Goal: Task Accomplishment & Management: Complete application form

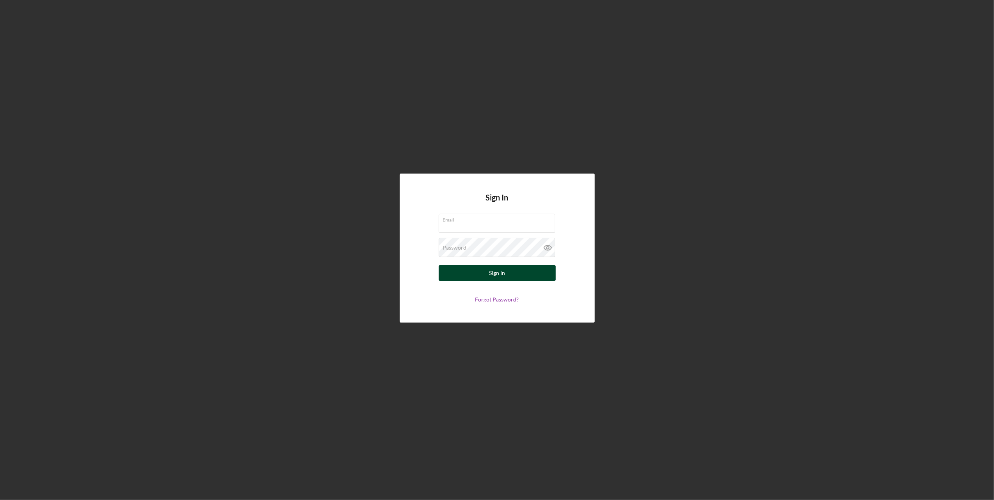
type input "[EMAIL_ADDRESS][DOMAIN_NAME]"
click at [472, 278] on button "Sign In" at bounding box center [497, 273] width 117 height 16
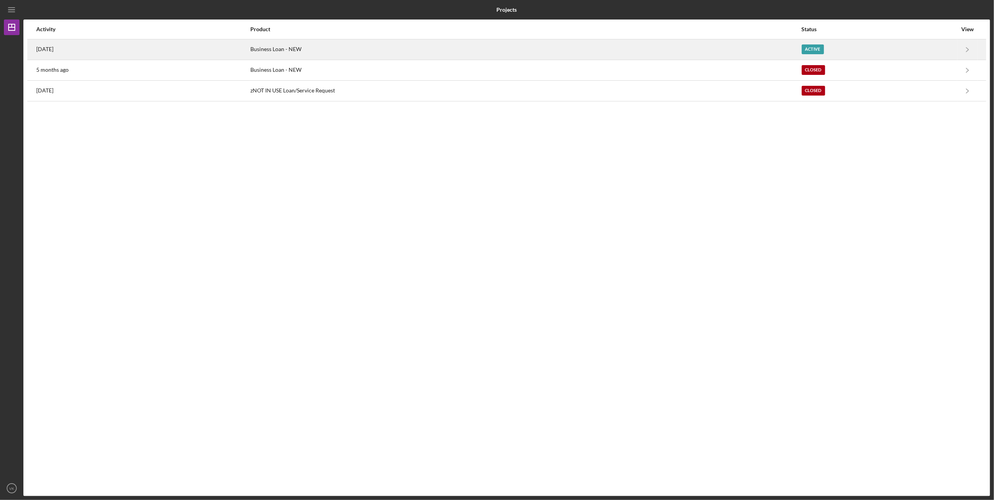
click at [366, 50] on div "Business Loan - NEW" at bounding box center [525, 49] width 551 height 19
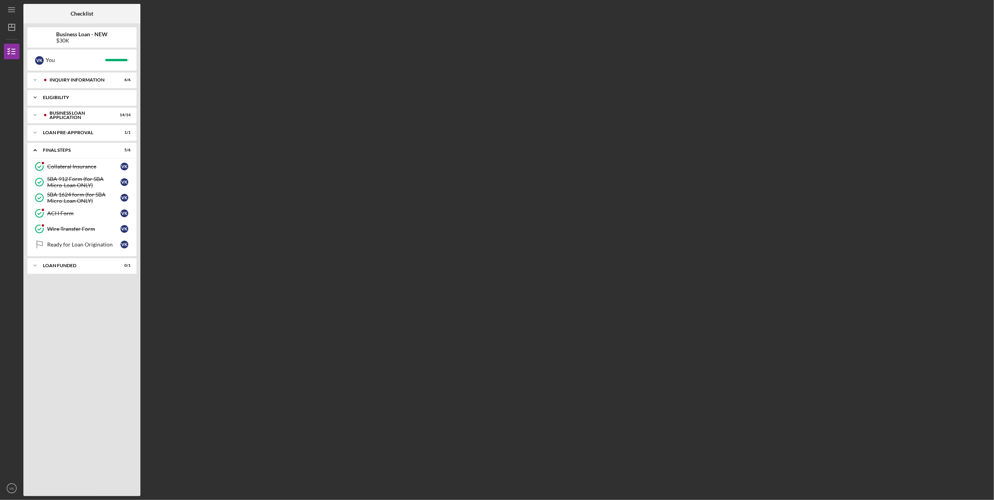
click at [95, 94] on div "Icon/Expander ELIGIBILITY 1 / 1" at bounding box center [81, 98] width 109 height 16
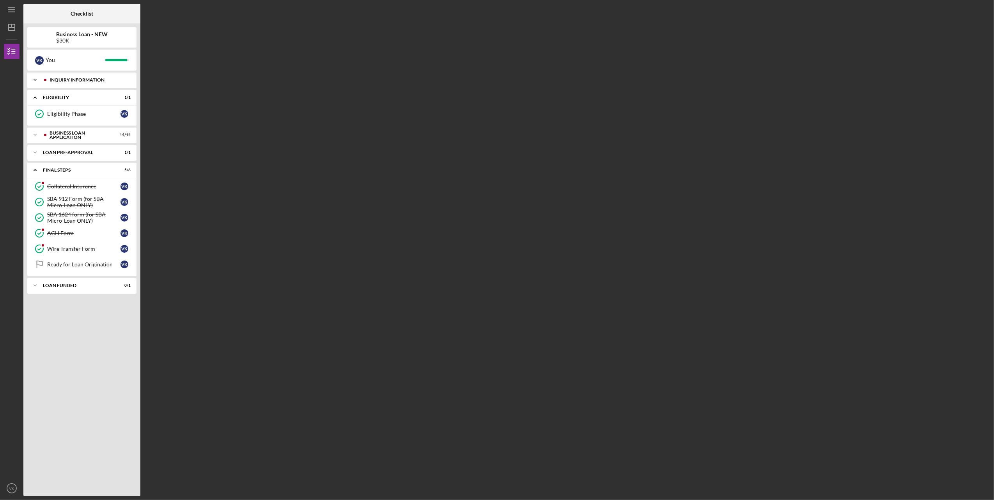
click at [98, 83] on div "Icon/Expander INQUIRY INFORMATION 6 / 6" at bounding box center [81, 80] width 109 height 16
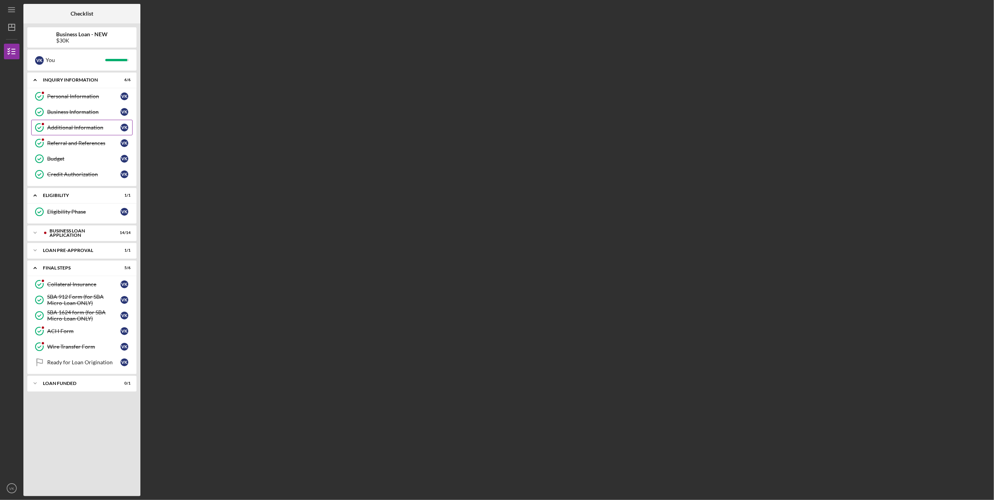
click at [88, 127] on div "Additional Information" at bounding box center [83, 127] width 73 height 6
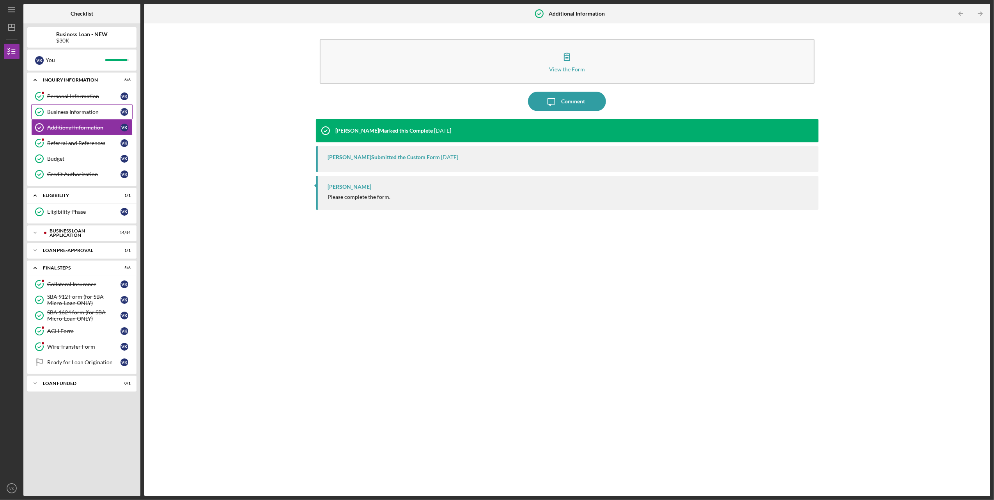
click at [80, 109] on div "Business Information" at bounding box center [83, 112] width 73 height 6
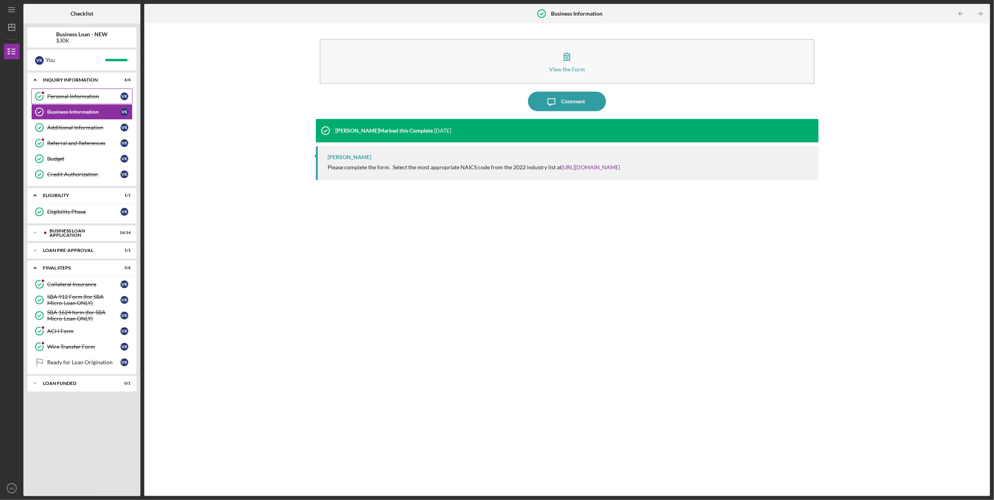
click at [76, 93] on div "Personal Information" at bounding box center [83, 96] width 73 height 6
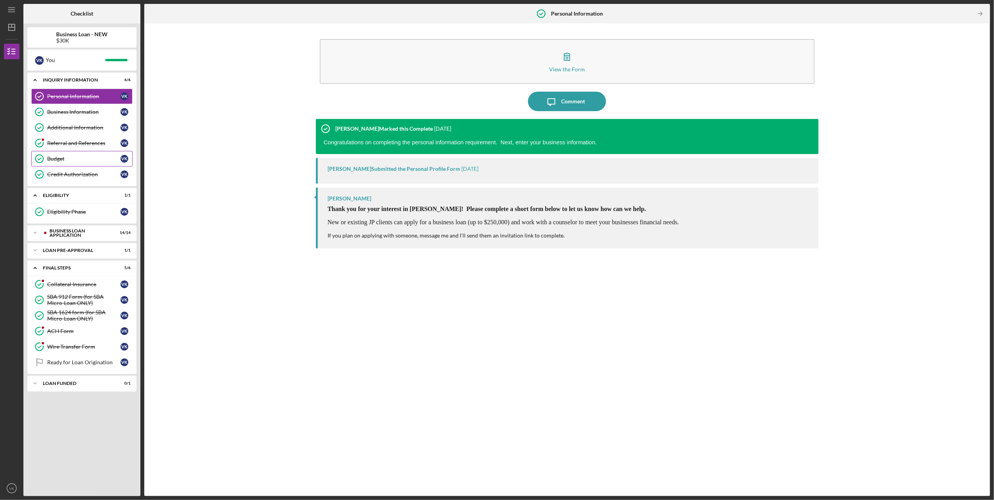
click at [78, 161] on div "Budget" at bounding box center [83, 159] width 73 height 6
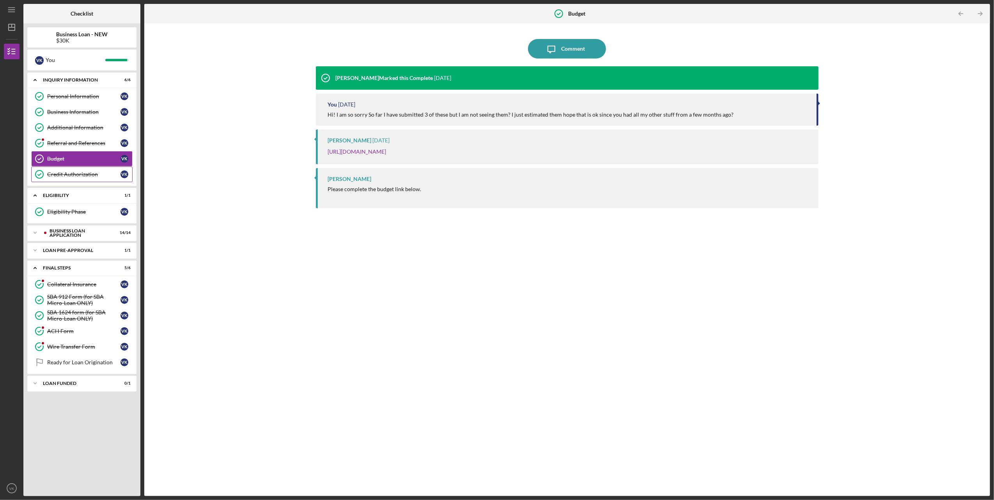
click at [80, 172] on div "Credit Authorization" at bounding box center [83, 174] width 73 height 6
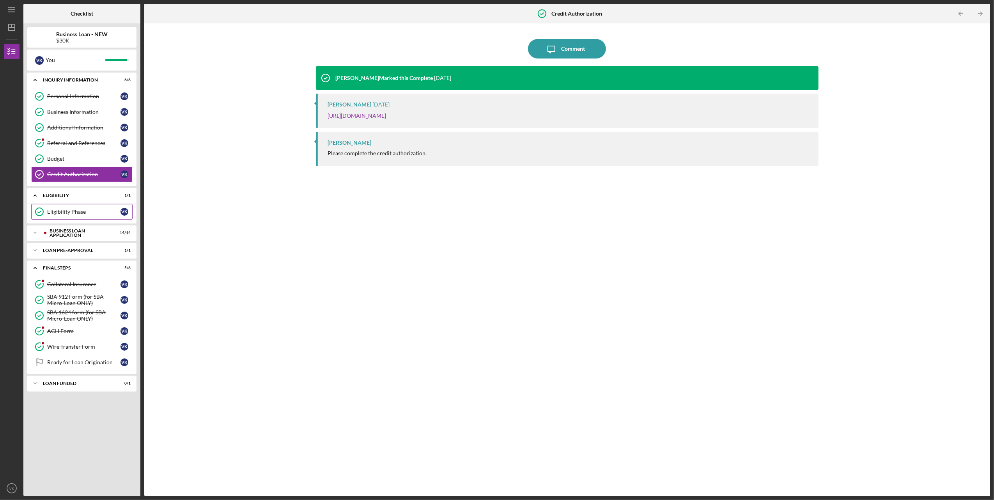
click at [84, 212] on div "Eligibility Phase" at bounding box center [83, 212] width 73 height 6
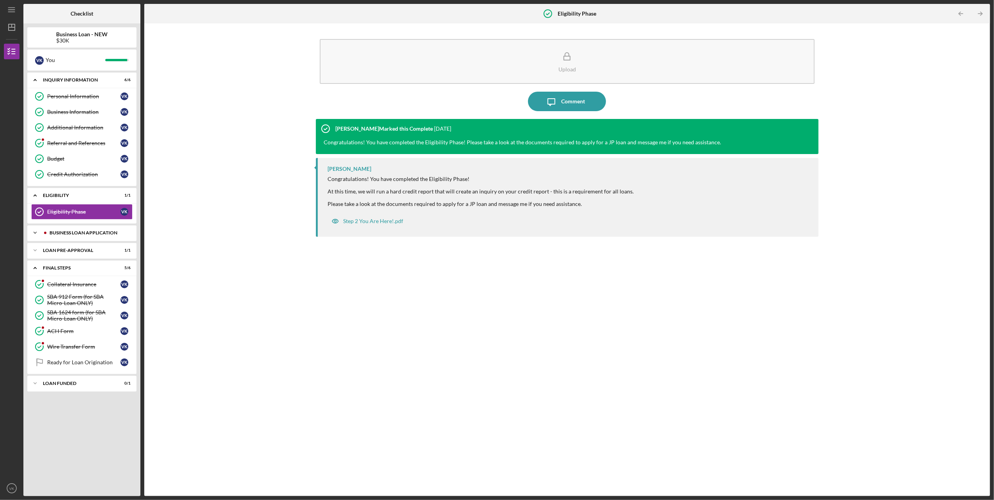
click at [81, 231] on div "Icon/Expander BUSINESS LOAN APPLICATION 14 / 14" at bounding box center [81, 233] width 109 height 16
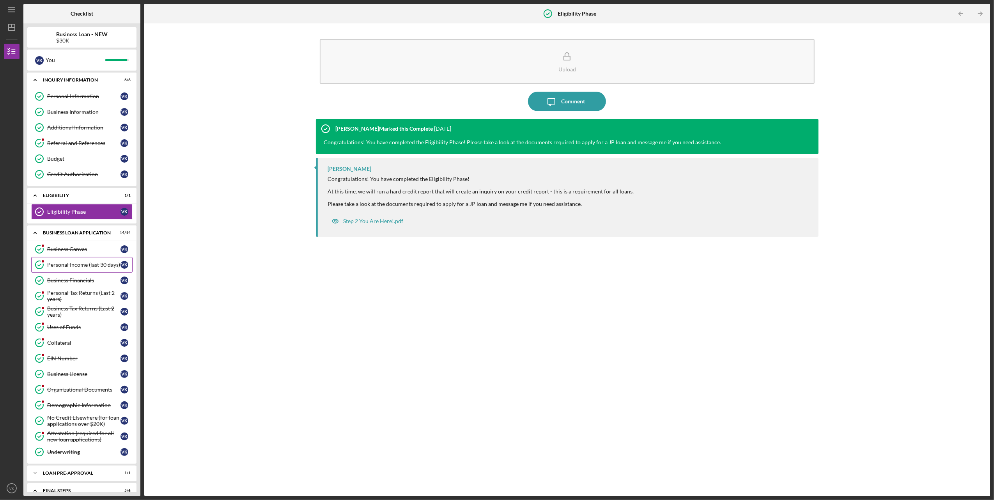
click at [74, 267] on div "Personal Income (last 30 days)" at bounding box center [83, 265] width 73 height 6
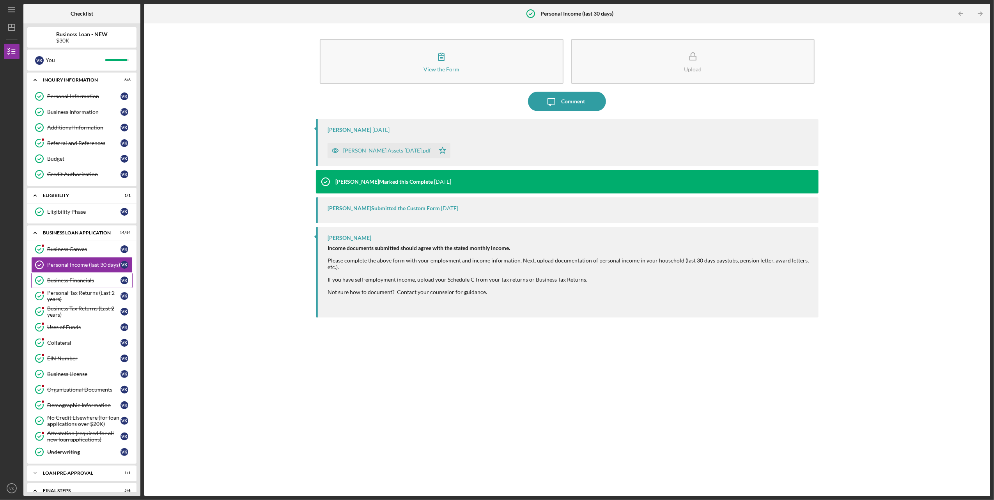
click at [75, 283] on div "Business Financials" at bounding box center [83, 280] width 73 height 6
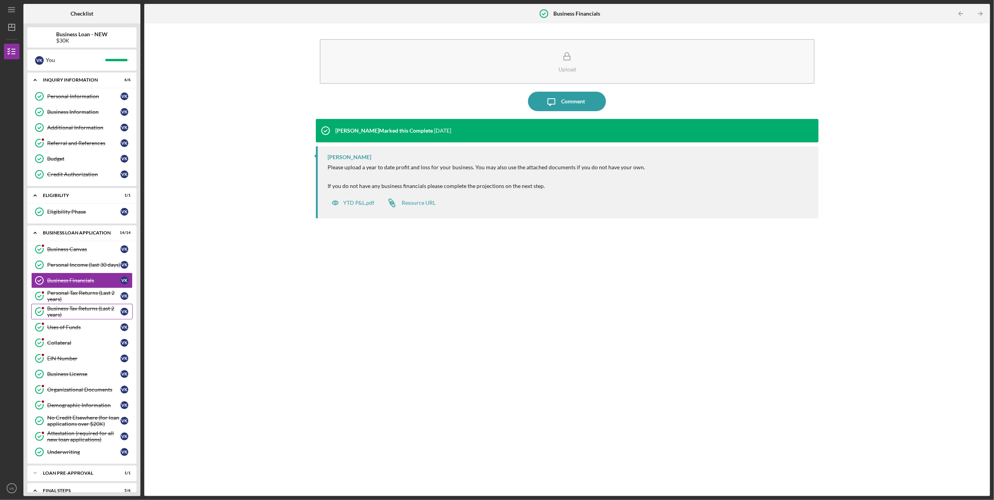
click at [72, 311] on div "Business Tax Returns (Last 2 years)" at bounding box center [83, 311] width 73 height 12
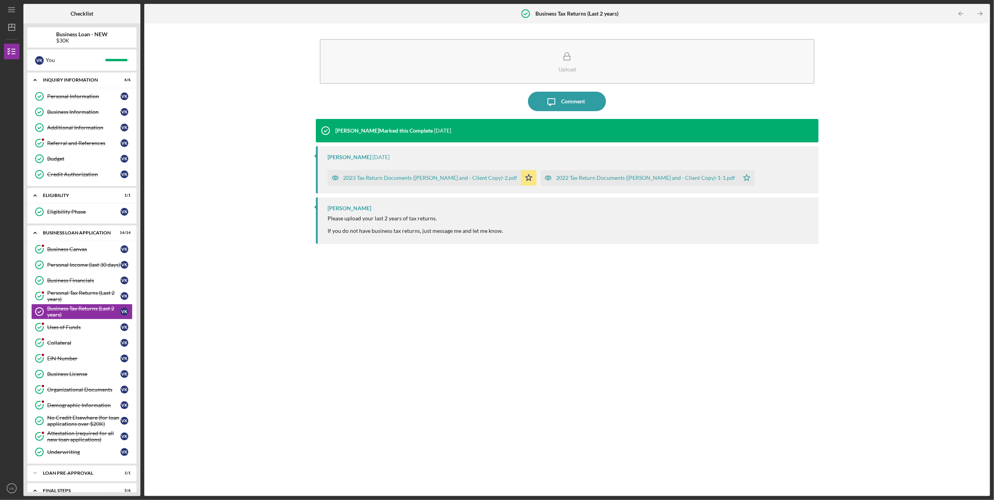
click at [591, 178] on div "2022 Tax Return Documents ([PERSON_NAME] and - Client Copy)-1-1.pdf" at bounding box center [645, 178] width 179 height 6
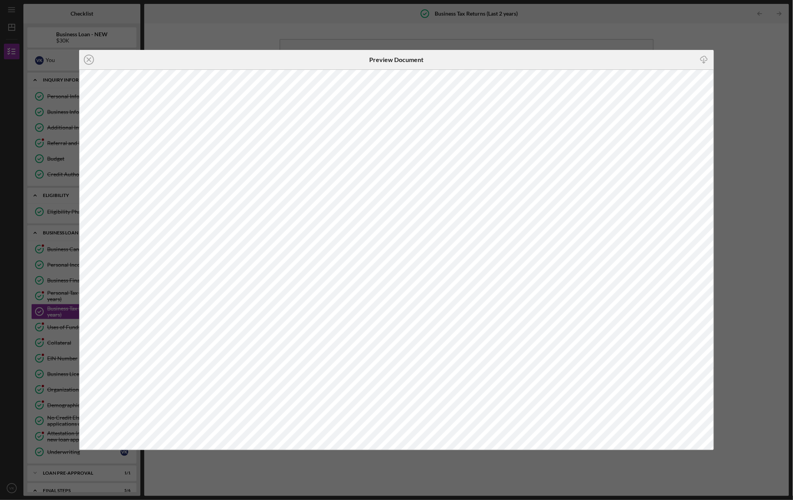
click at [707, 57] on icon "button" at bounding box center [704, 58] width 7 height 4
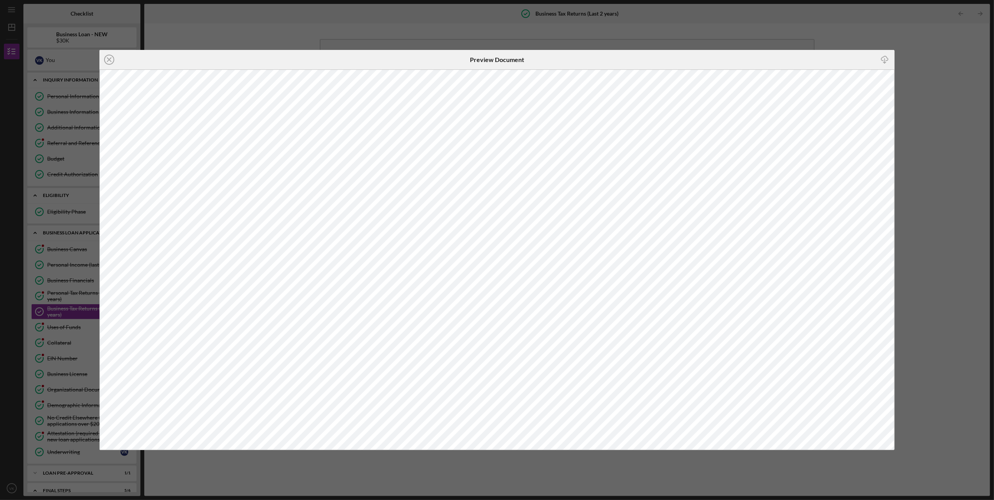
click at [885, 58] on icon "Icon/Download" at bounding box center [885, 60] width 18 height 18
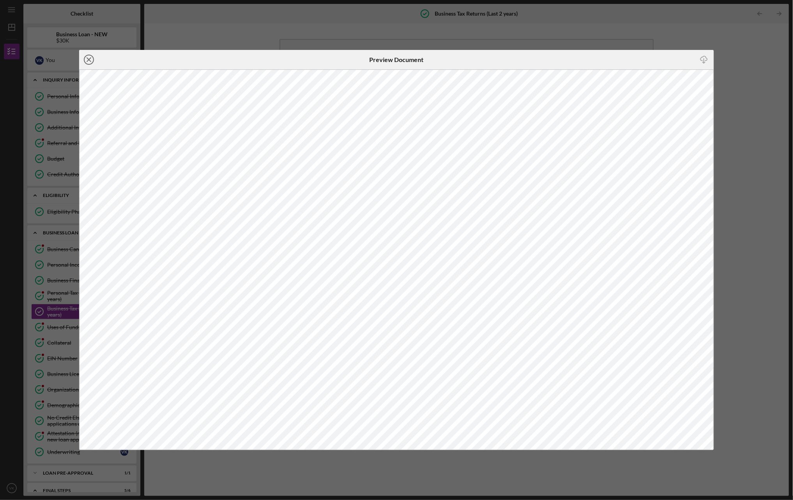
click at [88, 58] on line at bounding box center [89, 60] width 4 height 4
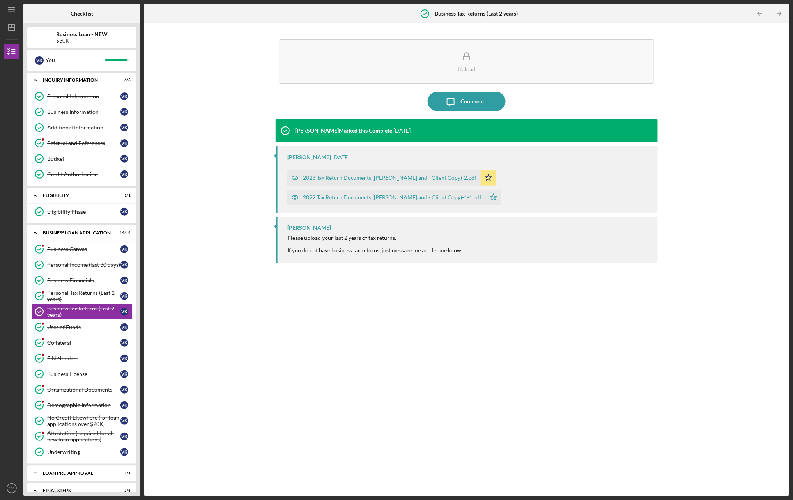
click at [315, 179] on div "2023 Tax Return Documents ([PERSON_NAME] and - Client Copy)-2.pdf" at bounding box center [390, 178] width 174 height 6
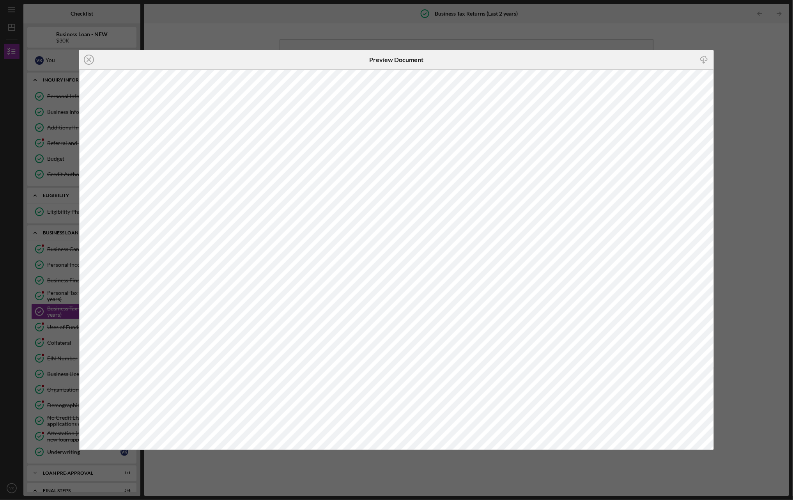
click at [707, 58] on icon "button" at bounding box center [704, 58] width 7 height 4
click at [87, 62] on icon "Icon/Close" at bounding box center [88, 59] width 19 height 19
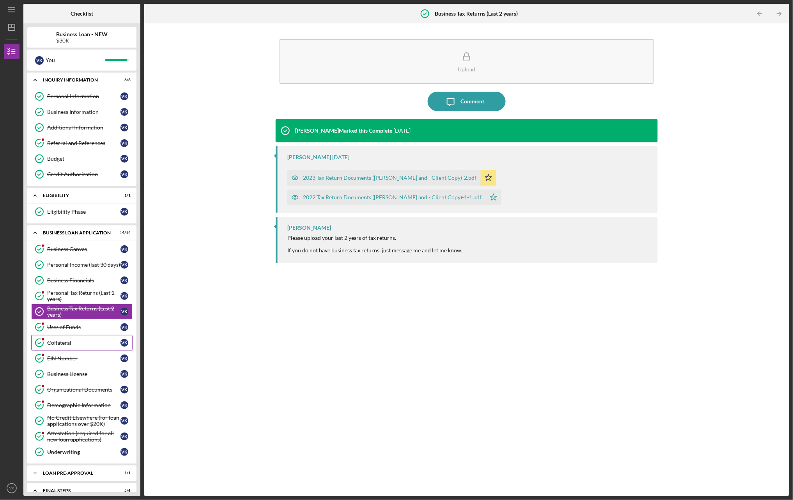
click at [68, 350] on link "Collateral Collateral V K" at bounding box center [81, 343] width 101 height 16
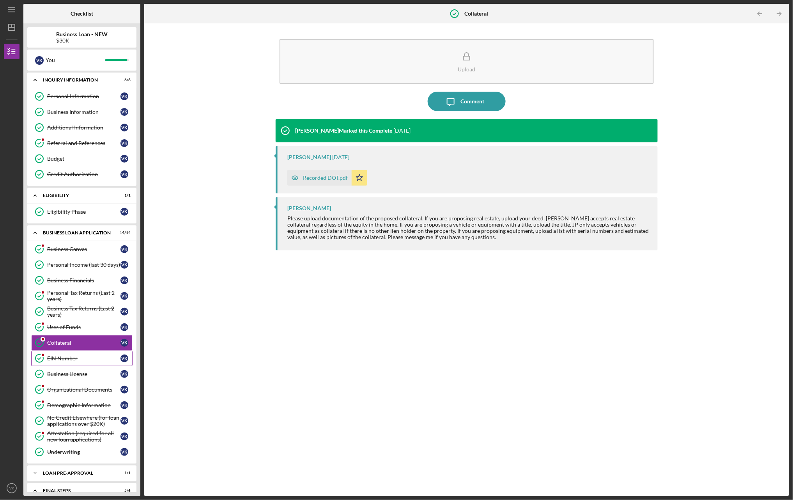
click at [72, 366] on link "EIN Number EIN Number V K" at bounding box center [81, 359] width 101 height 16
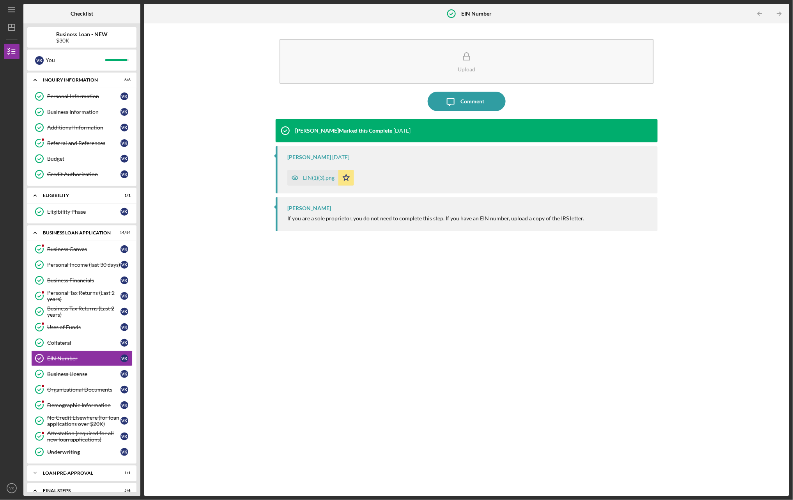
click at [307, 177] on div "EIN(1)(3).png" at bounding box center [319, 178] width 32 height 6
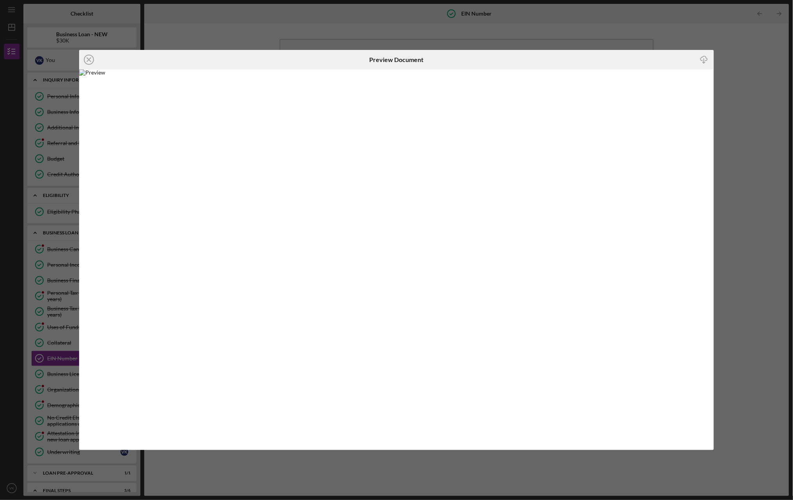
drag, startPoint x: 703, startPoint y: 61, endPoint x: 689, endPoint y: 66, distance: 14.1
click at [703, 61] on icon "Icon/Download" at bounding box center [704, 60] width 18 height 18
drag, startPoint x: 92, startPoint y: 59, endPoint x: 133, endPoint y: 115, distance: 69.0
click at [92, 60] on icon "Icon/Close" at bounding box center [88, 59] width 19 height 19
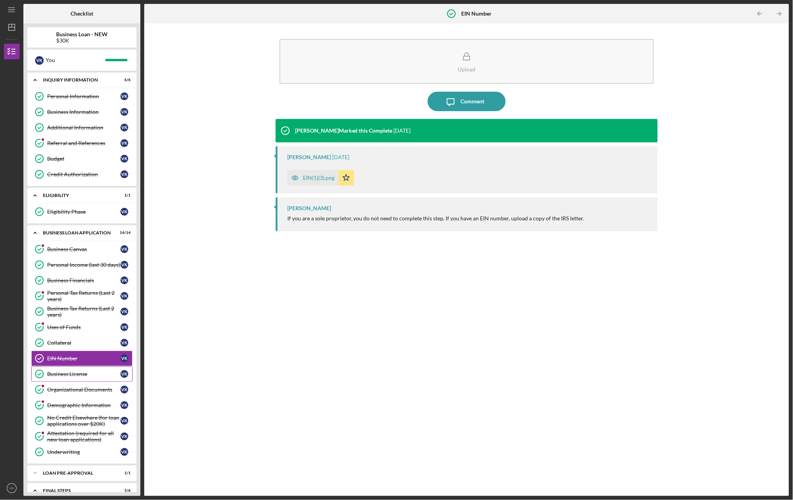
click at [76, 377] on div "Business License" at bounding box center [83, 374] width 73 height 6
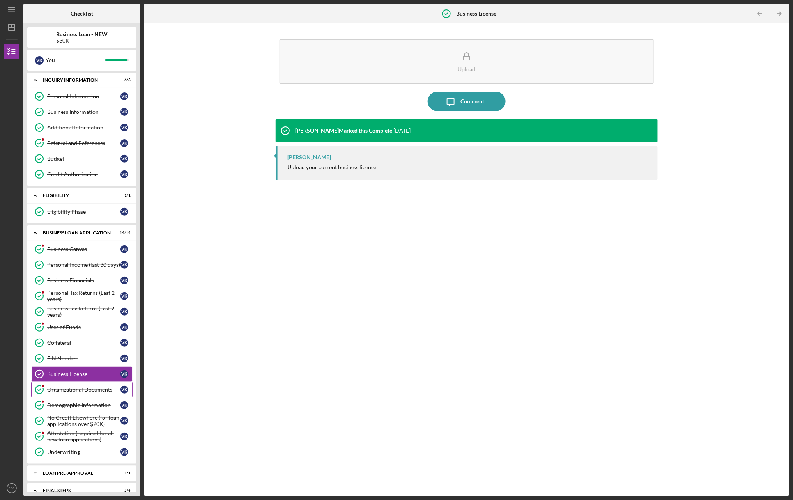
click at [75, 397] on link "Organizational Documents Organizational Documents V K" at bounding box center [81, 390] width 101 height 16
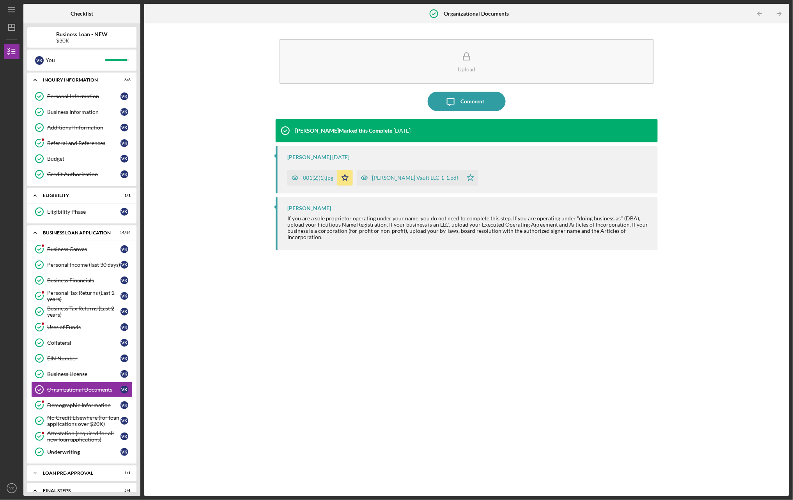
click at [310, 178] on div "001(2)(1).jpg" at bounding box center [318, 178] width 30 height 6
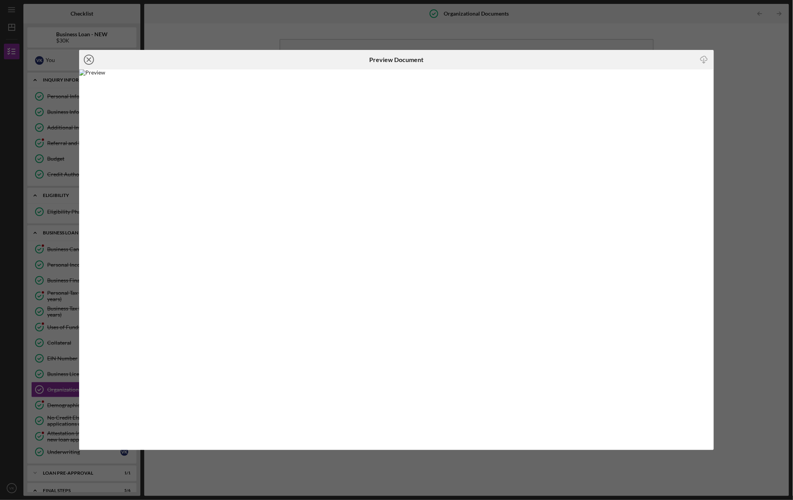
click at [91, 58] on icon "Icon/Close" at bounding box center [88, 59] width 19 height 19
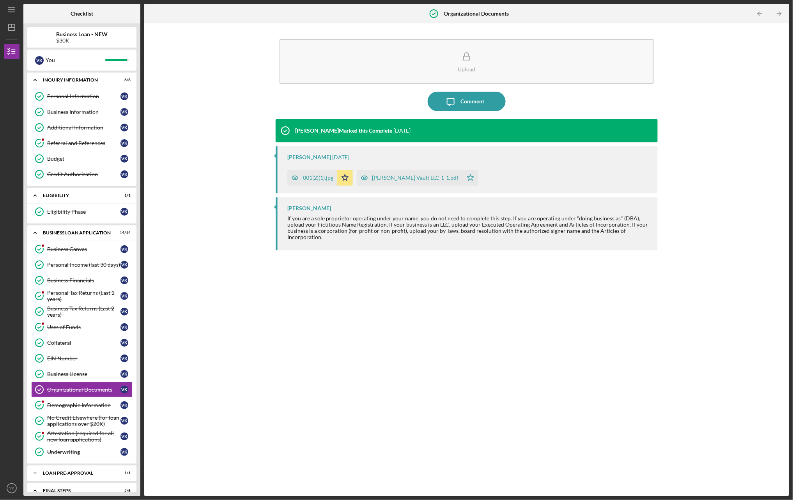
click at [397, 180] on div "[PERSON_NAME] Vault LLC-1-1.pdf" at bounding box center [415, 178] width 87 height 6
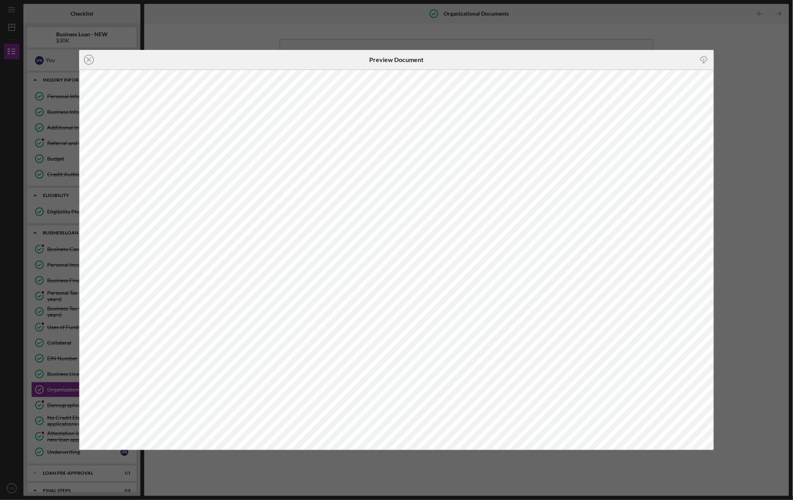
click at [704, 61] on icon "Icon/Download" at bounding box center [704, 60] width 18 height 18
click at [89, 59] on line at bounding box center [89, 60] width 4 height 4
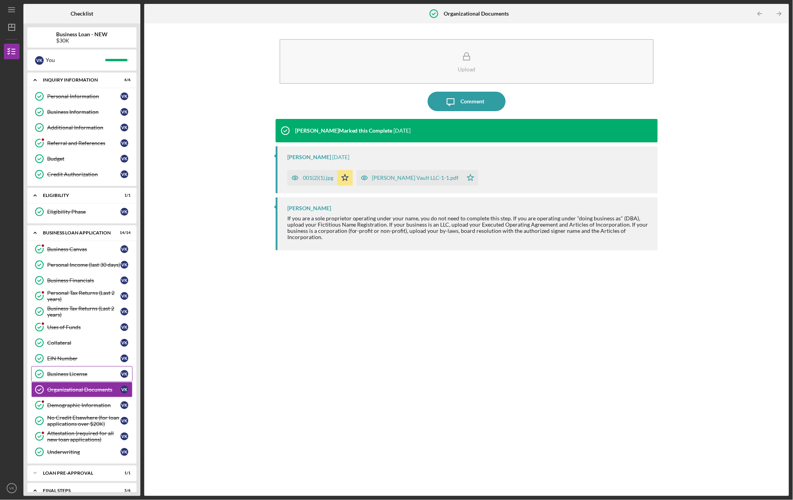
click at [85, 377] on div "Business License" at bounding box center [83, 374] width 73 height 6
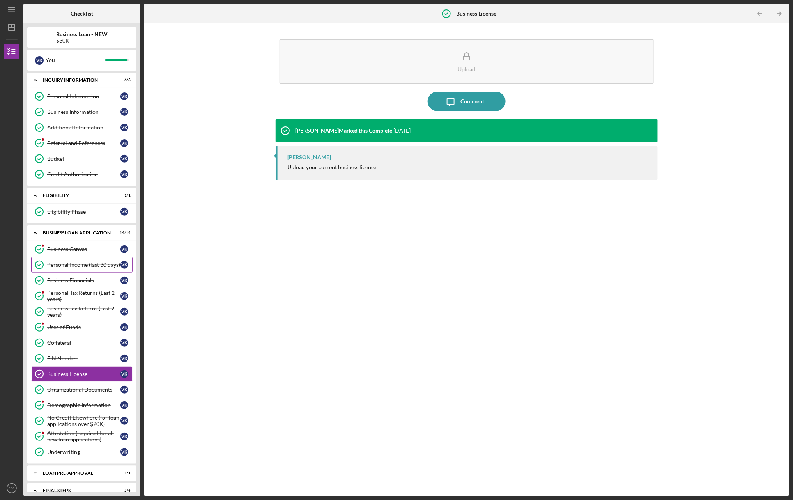
click at [87, 268] on div "Personal Income (last 30 days)" at bounding box center [83, 265] width 73 height 6
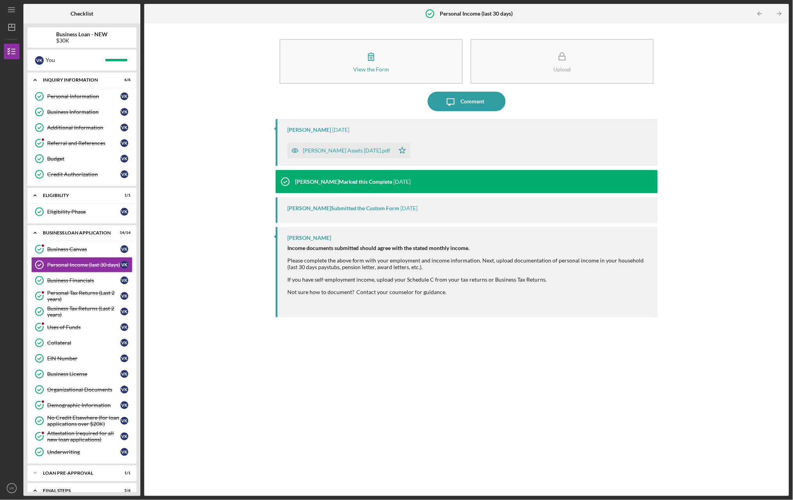
click at [328, 149] on div "[PERSON_NAME] Assets [DATE].pdf" at bounding box center [347, 150] width 88 height 6
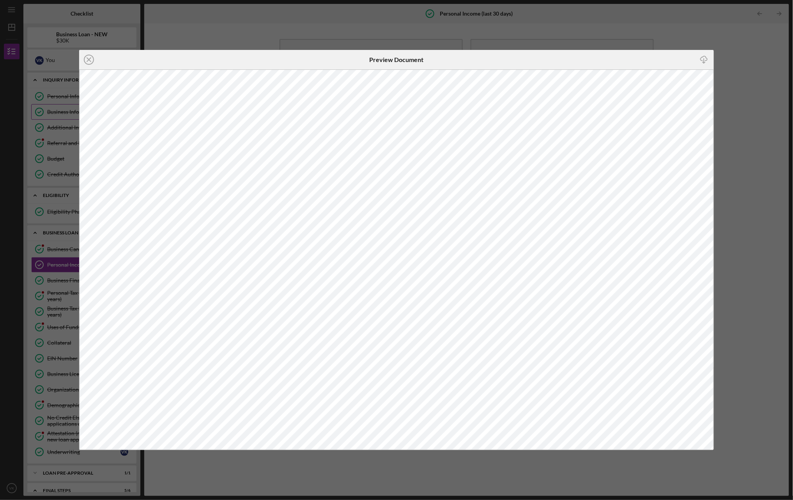
drag, startPoint x: 89, startPoint y: 62, endPoint x: 91, endPoint y: 113, distance: 51.5
click at [89, 63] on icon "Icon/Close" at bounding box center [88, 59] width 19 height 19
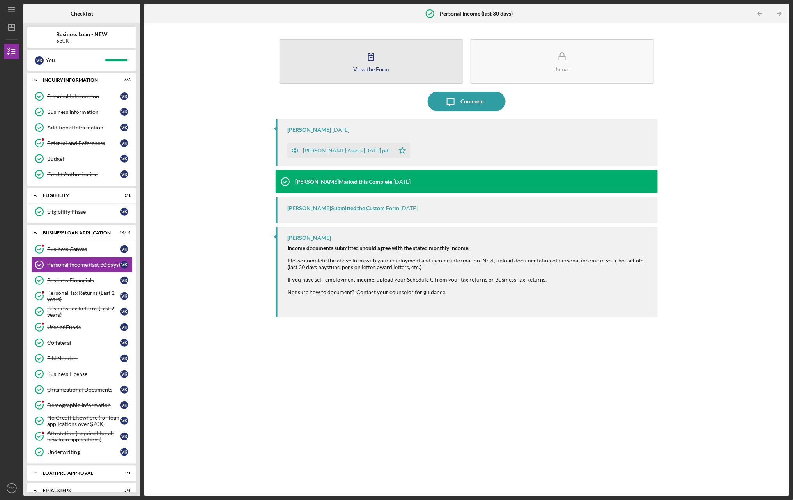
drag, startPoint x: 182, startPoint y: 122, endPoint x: 378, endPoint y: 74, distance: 201.9
click at [184, 120] on div "View the Form Form Upload Icon/Message Comment [PERSON_NAME] [DATE] [PERSON_NAM…" at bounding box center [466, 259] width 637 height 465
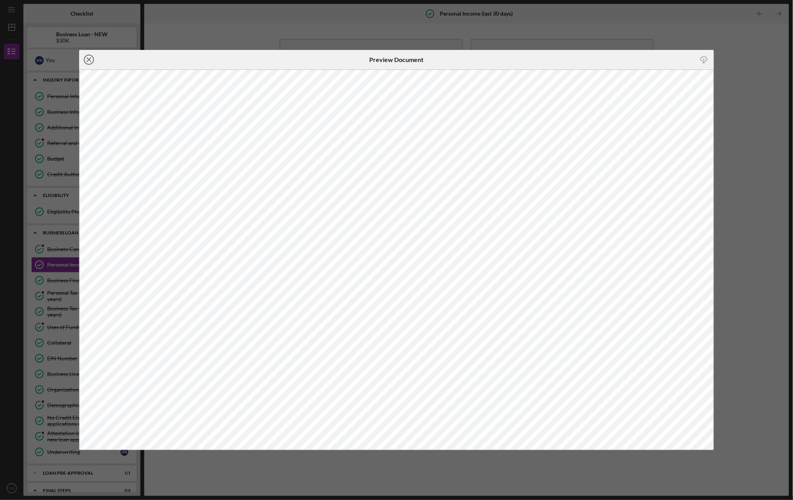
click at [88, 57] on icon "Icon/Close" at bounding box center [88, 59] width 19 height 19
